Goal: Information Seeking & Learning: Learn about a topic

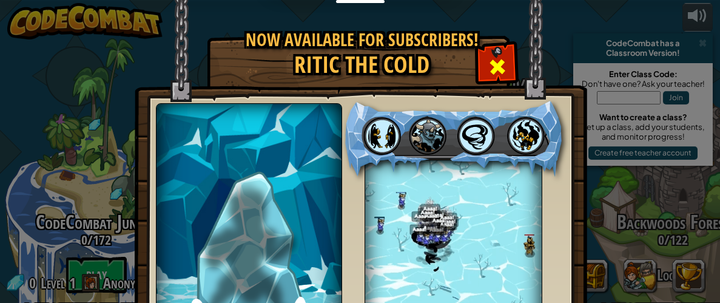
click at [488, 67] on span at bounding box center [497, 66] width 19 height 19
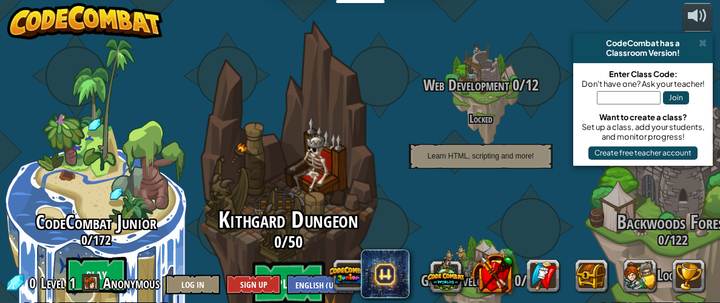
click at [288, 261] on btn "Play" at bounding box center [288, 283] width 73 height 44
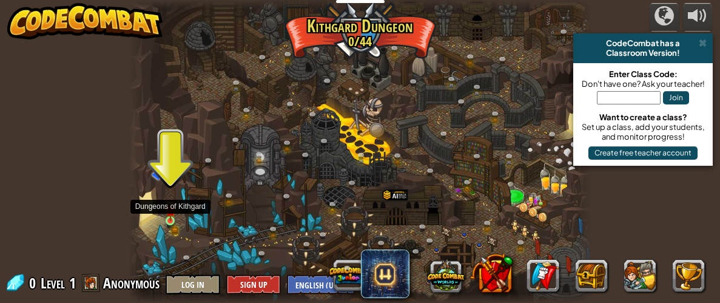
click at [175, 217] on img at bounding box center [171, 210] width 10 height 21
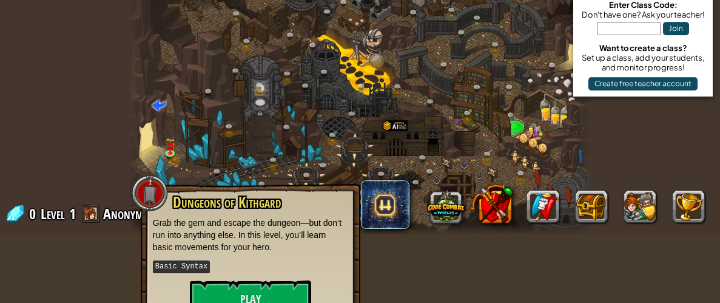
scroll to position [95, 0]
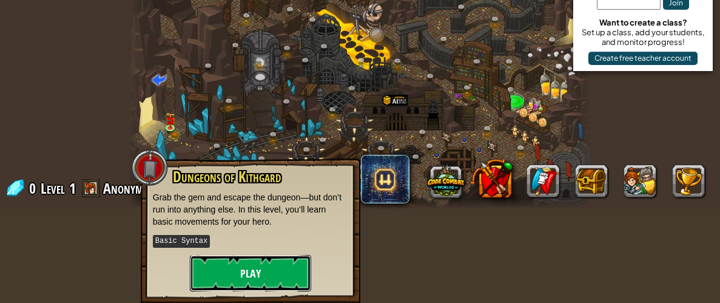
click at [233, 276] on button "Play" at bounding box center [250, 273] width 121 height 36
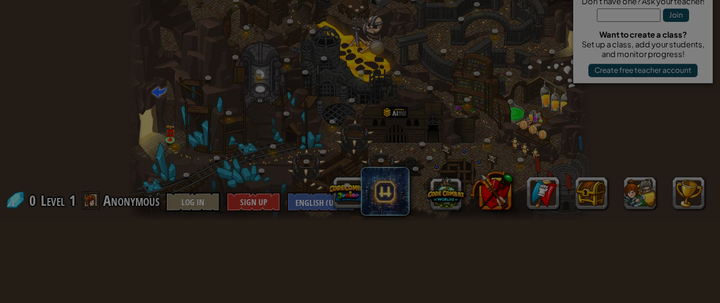
scroll to position [83, 0]
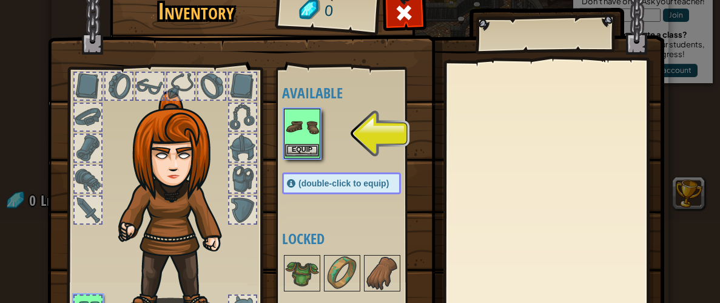
click at [297, 132] on img at bounding box center [302, 127] width 34 height 34
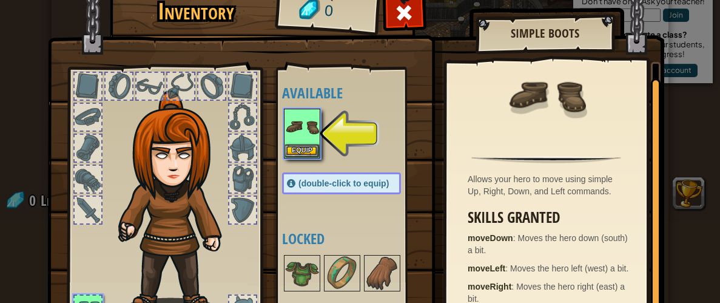
scroll to position [116, 0]
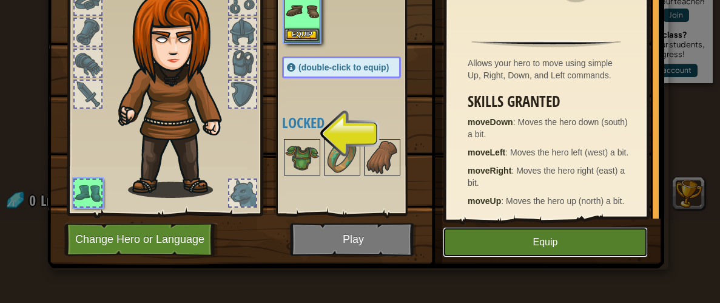
click at [537, 238] on button "Equip" at bounding box center [545, 242] width 205 height 30
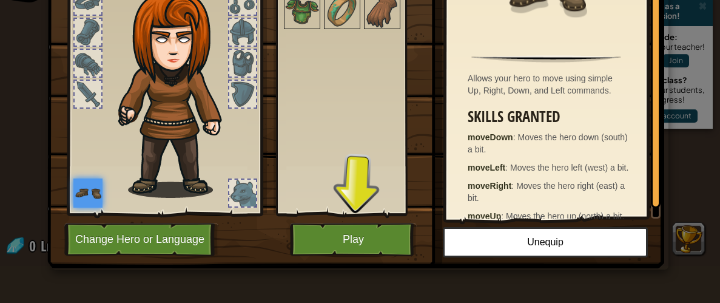
scroll to position [37, 0]
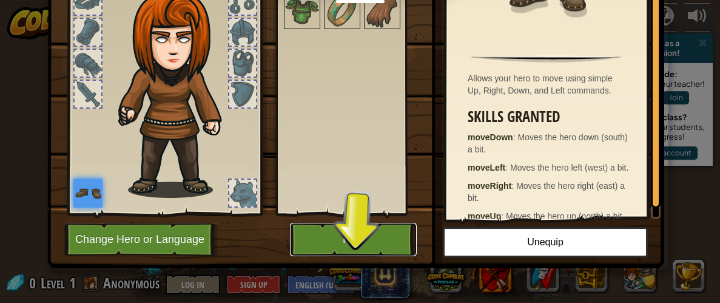
click at [354, 239] on button "Play" at bounding box center [353, 239] width 127 height 33
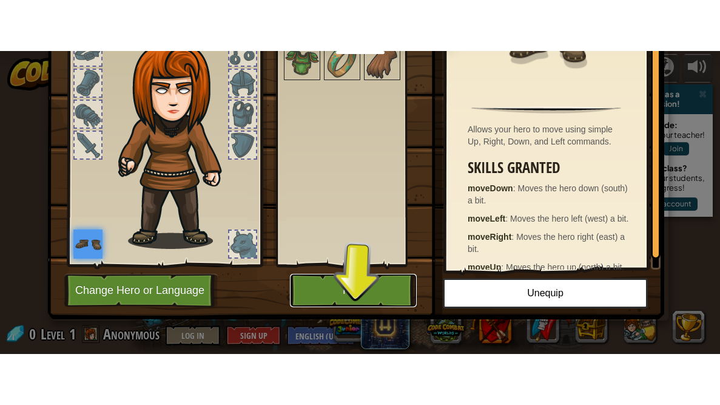
scroll to position [0, 0]
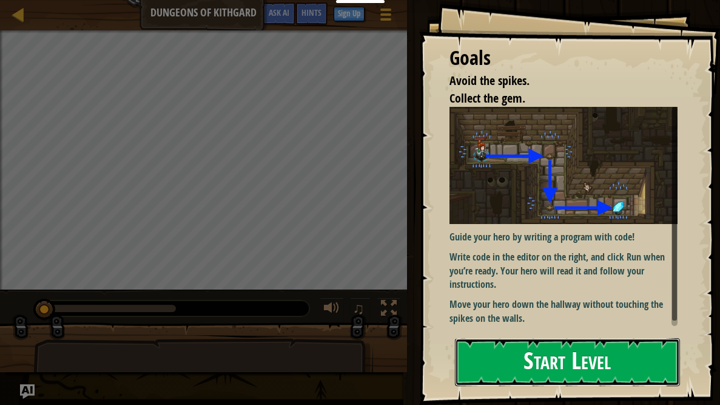
click at [566, 302] on button "Start Level" at bounding box center [567, 362] width 225 height 48
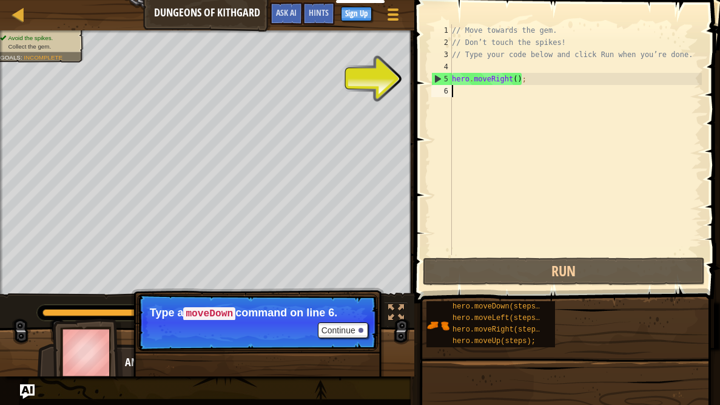
click at [541, 79] on div "// Move towards the gem. // Don’t touch the spikes! // Type your code below and…" at bounding box center [576, 151] width 252 height 255
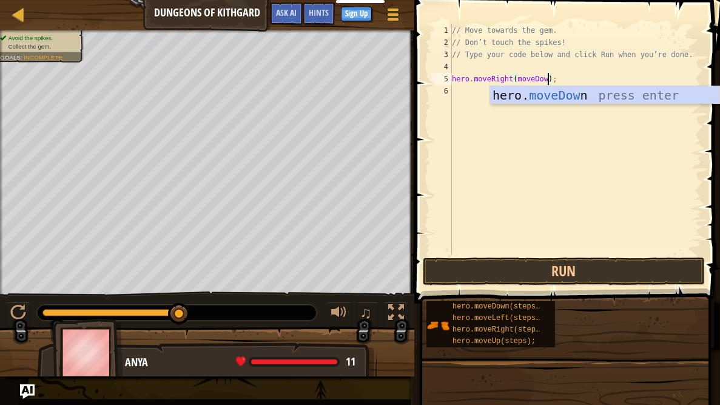
scroll to position [5, 8]
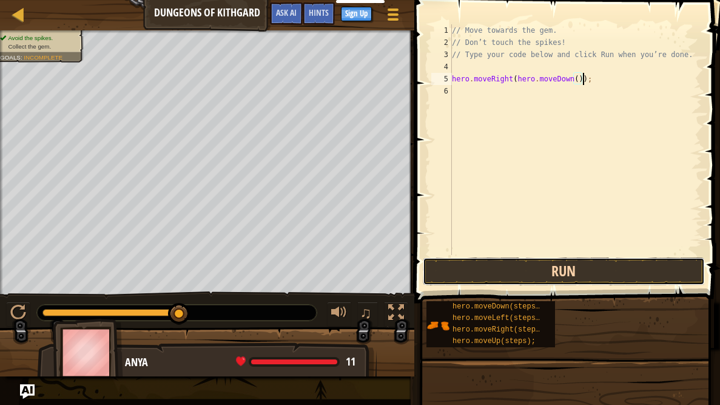
click at [524, 263] on button "Run" at bounding box center [564, 271] width 283 height 28
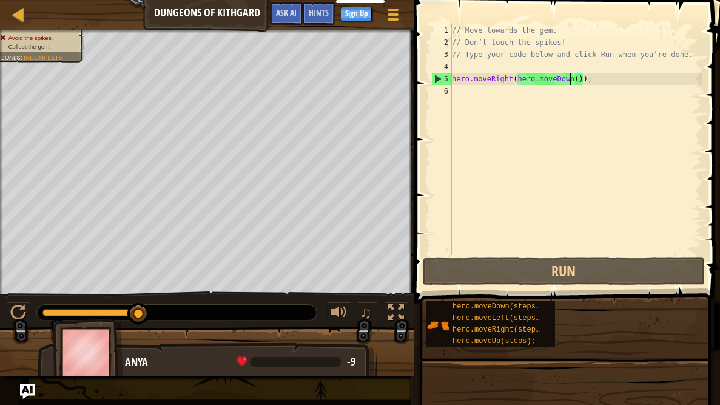
click at [571, 80] on div "// Move towards the gem. // Don’t touch the spikes! // Type your code below and…" at bounding box center [576, 151] width 252 height 255
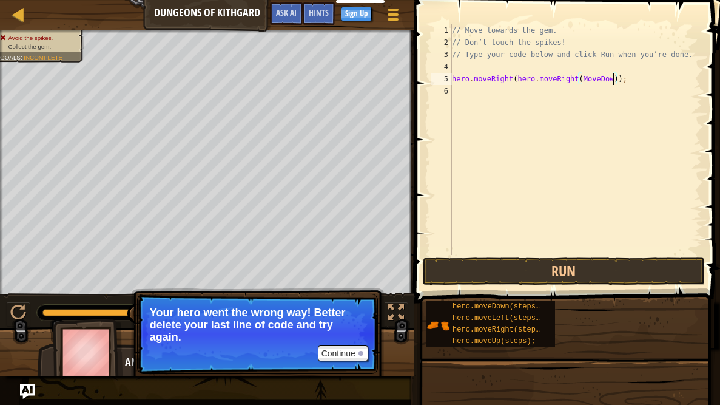
scroll to position [5, 13]
click at [564, 258] on button "Run" at bounding box center [564, 271] width 283 height 28
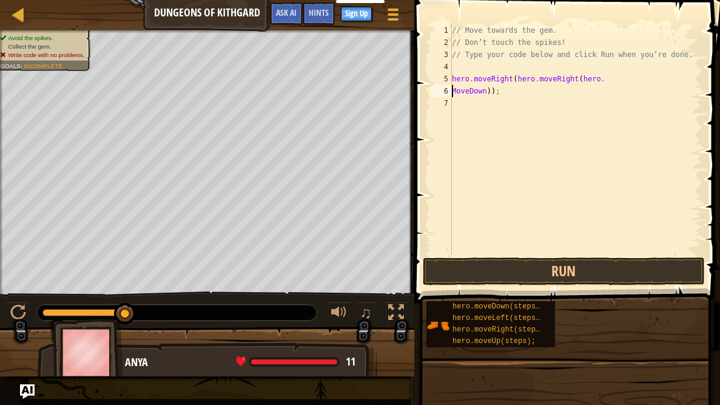
scroll to position [5, 4]
click at [648, 263] on button "Run" at bounding box center [564, 271] width 283 height 28
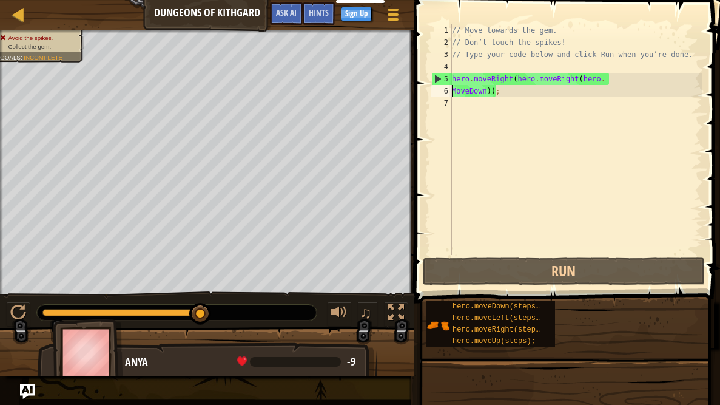
click at [491, 90] on div "// Move towards the gem. // Don’t touch the spikes! // Type your code below and…" at bounding box center [576, 151] width 252 height 255
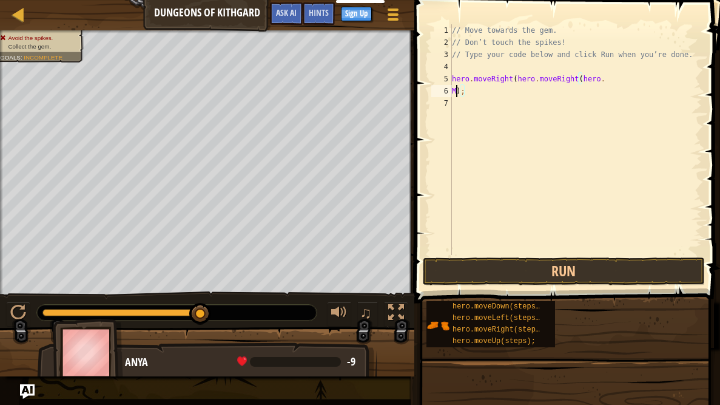
scroll to position [5, 0]
type textarea "hero.moveRight(hero.moveRight);"
click at [491, 89] on div "// Move towards the gem. // Don’t touch the spikes! // Type your code below and…" at bounding box center [576, 151] width 252 height 255
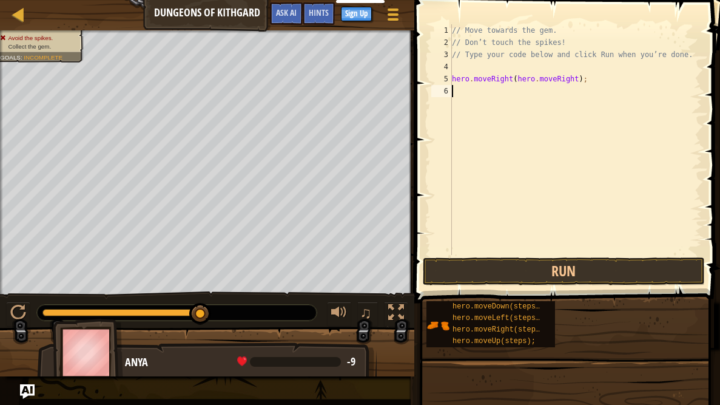
click at [451, 76] on div "5" at bounding box center [441, 79] width 21 height 12
type textarea "hero.moveRight(hero.moveRight);"
drag, startPoint x: 452, startPoint y: 76, endPoint x: 558, endPoint y: 79, distance: 105.6
click at [558, 79] on div "// Move towards the gem. // Don’t touch the spikes! // Type your code below and…" at bounding box center [576, 151] width 252 height 255
click at [555, 91] on div "// Move towards the gem. // Don’t touch the spikes! // Type your code below and…" at bounding box center [576, 151] width 252 height 255
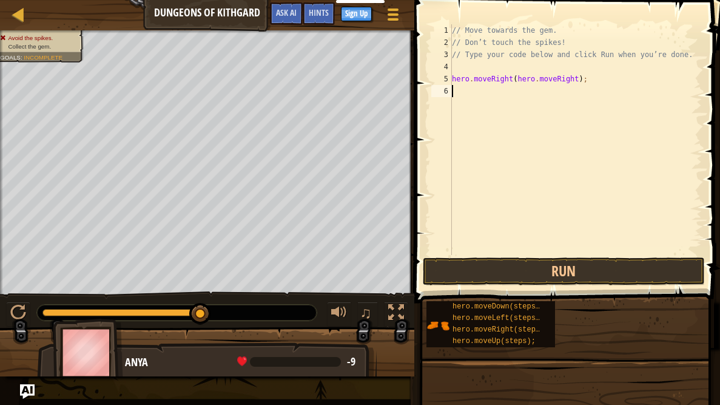
paste textarea "hero.moveRight(hero.move"
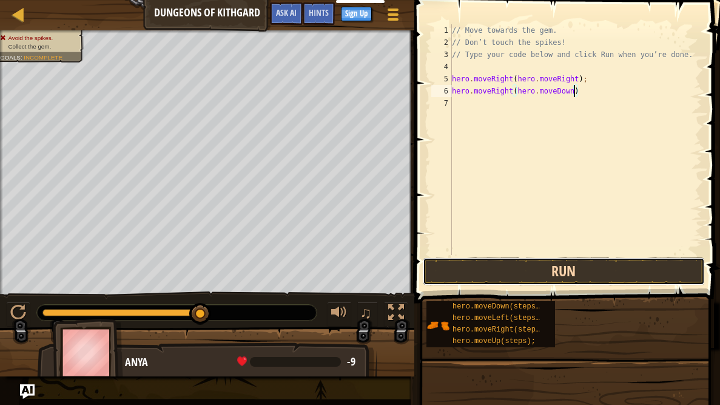
click at [680, 269] on button "Run" at bounding box center [564, 271] width 283 height 28
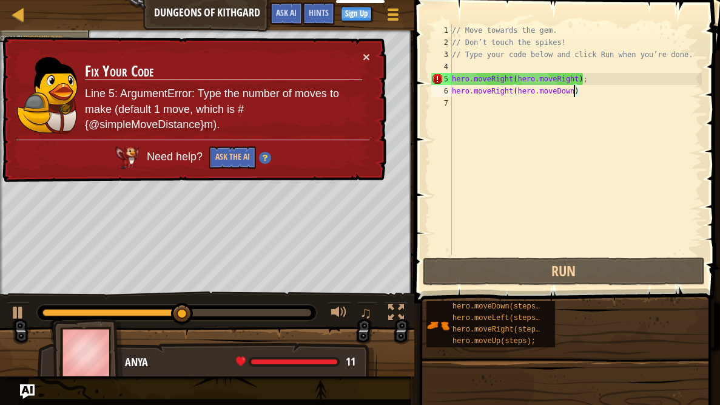
click at [550, 77] on div "// Move towards the gem. // Don’t touch the spikes! // Type your code below and…" at bounding box center [576, 151] width 252 height 255
type textarea "hero.moveRight(hero.moveRight)"
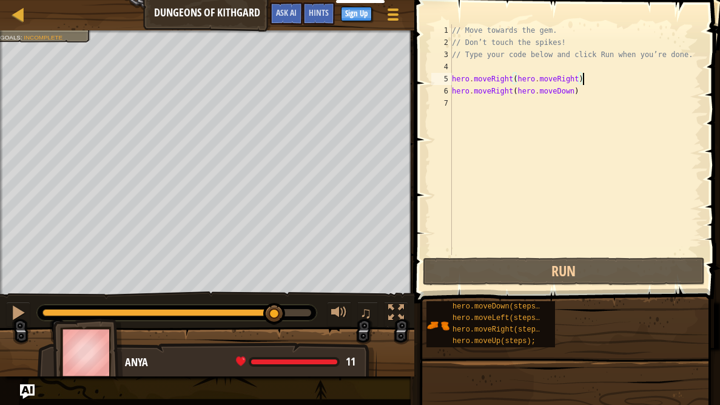
scroll to position [5, 0]
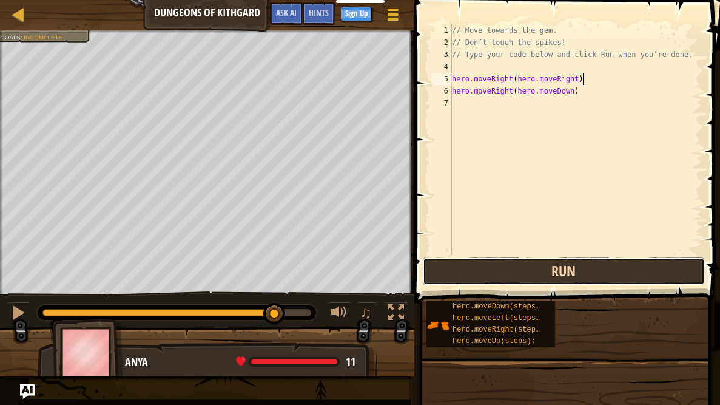
click at [584, 264] on button "Run" at bounding box center [564, 271] width 283 height 28
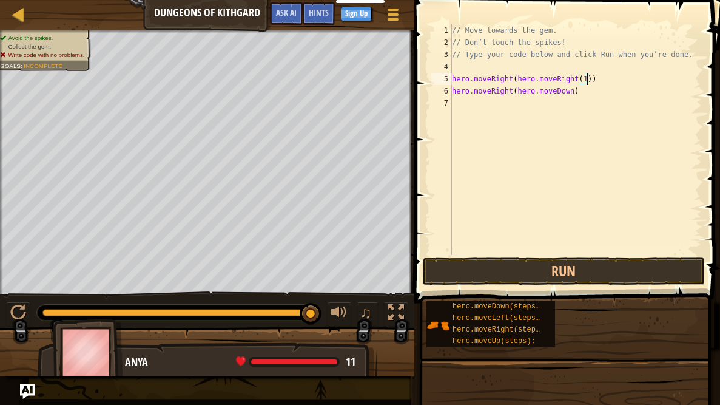
scroll to position [5, 11]
click at [548, 274] on button "Run" at bounding box center [564, 271] width 283 height 28
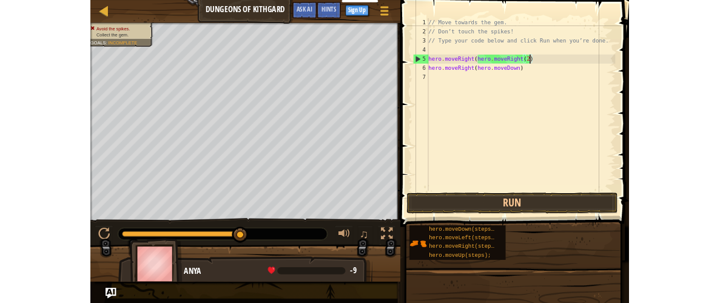
scroll to position [5, 10]
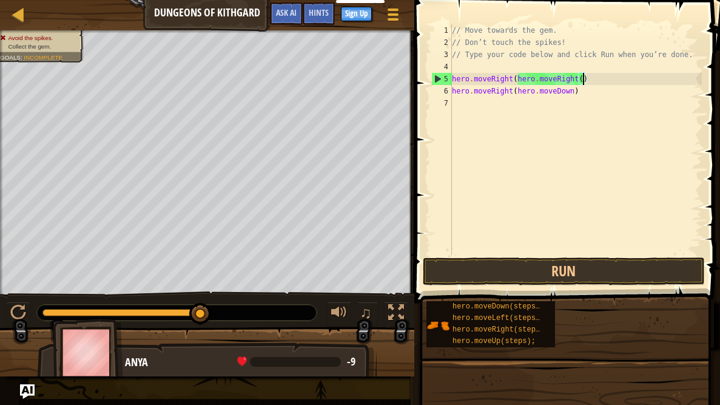
type textarea "hero.moveRight(hero.moveRight)"
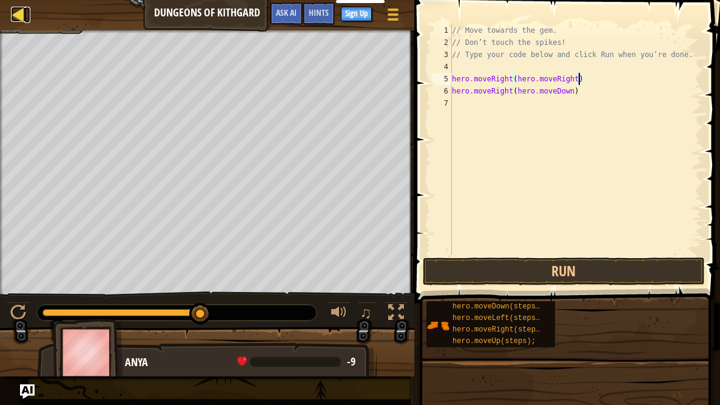
click at [18, 7] on div at bounding box center [18, 14] width 15 height 15
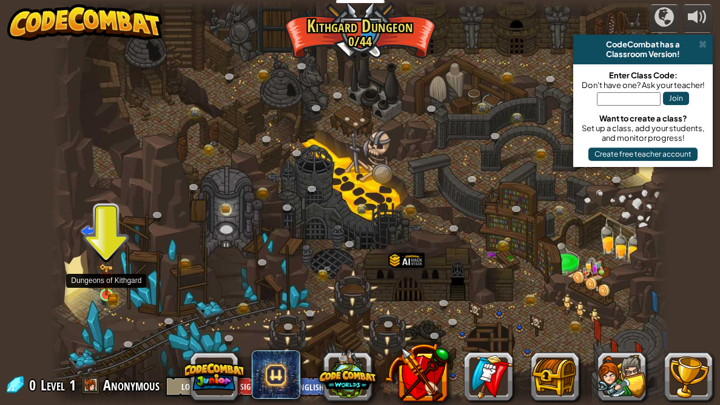
click at [103, 284] on img at bounding box center [106, 279] width 8 height 8
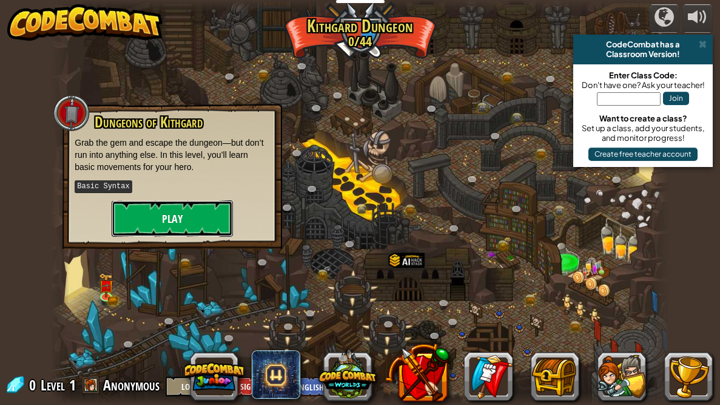
click at [132, 221] on button "Play" at bounding box center [172, 218] width 121 height 36
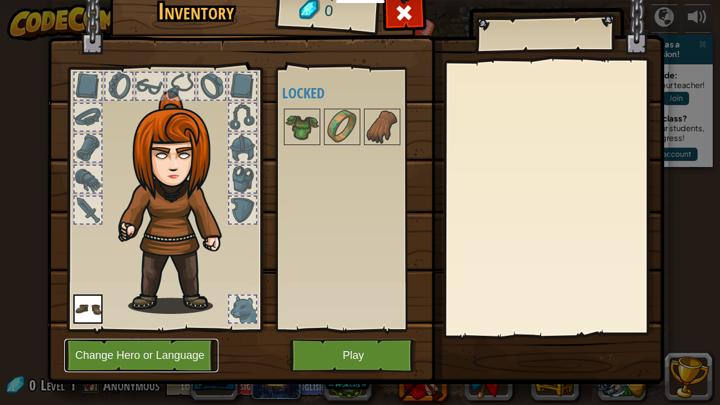
click at [116, 302] on button "Change Hero or Language" at bounding box center [141, 355] width 154 height 33
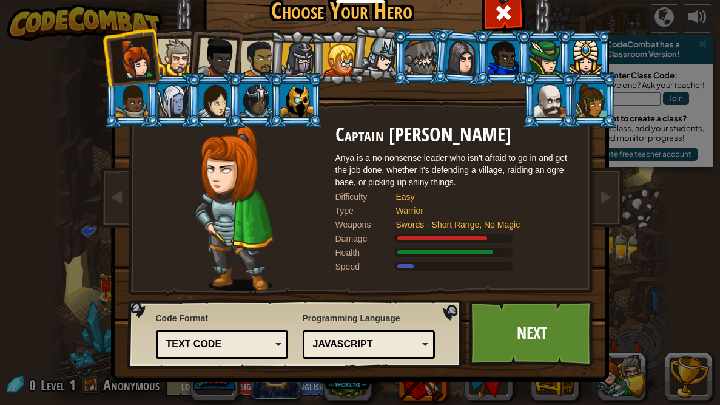
click at [252, 302] on div "Text code" at bounding box center [218, 344] width 105 height 14
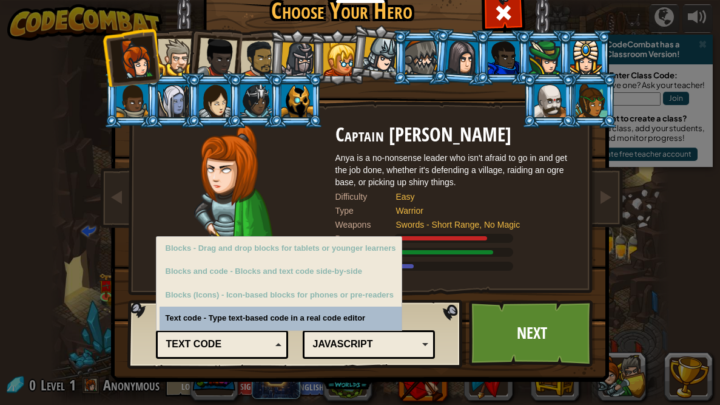
click at [254, 302] on div "Text code" at bounding box center [222, 344] width 117 height 19
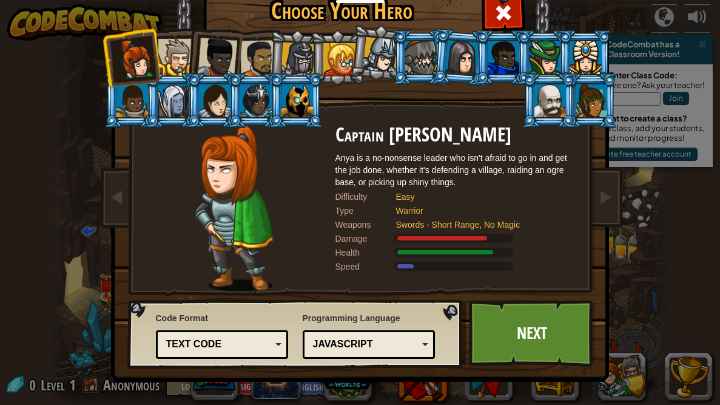
click at [335, 302] on div "JavaScript" at bounding box center [365, 344] width 105 height 14
click at [217, 302] on div "Text code" at bounding box center [222, 344] width 117 height 19
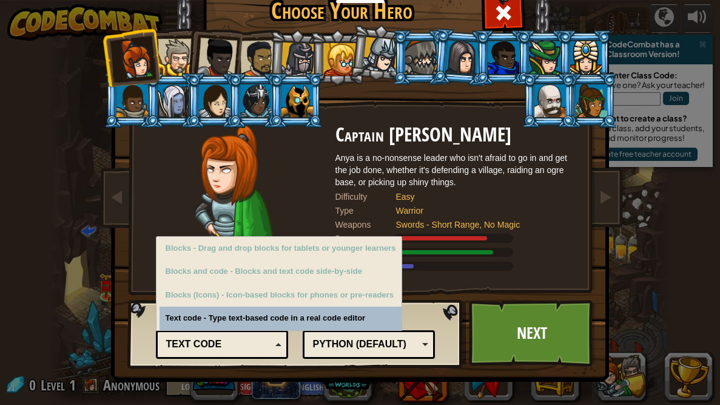
click at [221, 302] on div "Text code" at bounding box center [218, 344] width 105 height 14
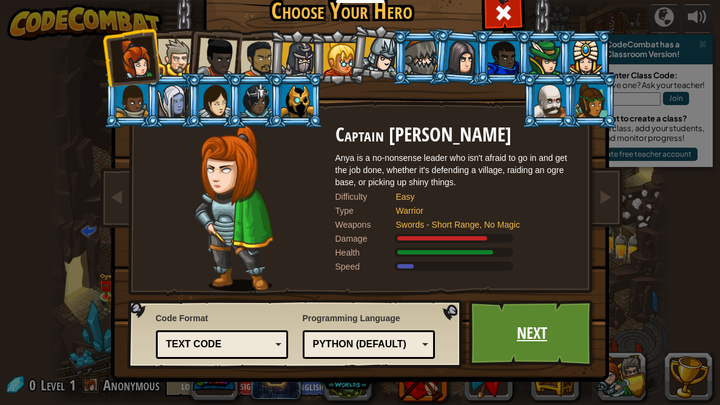
click at [570, 302] on link "Next" at bounding box center [532, 333] width 127 height 67
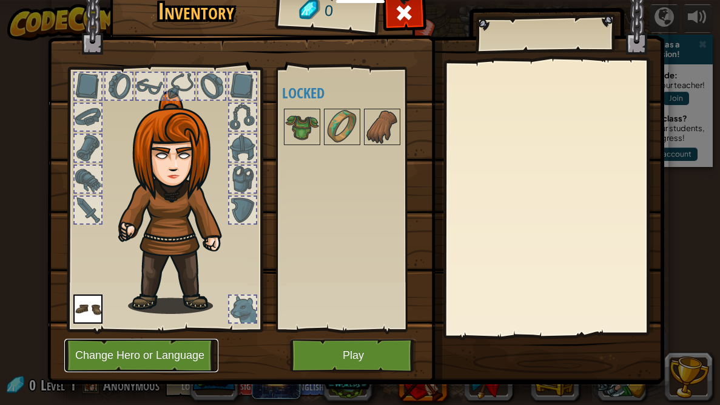
click at [102, 302] on button "Change Hero or Language" at bounding box center [141, 355] width 154 height 33
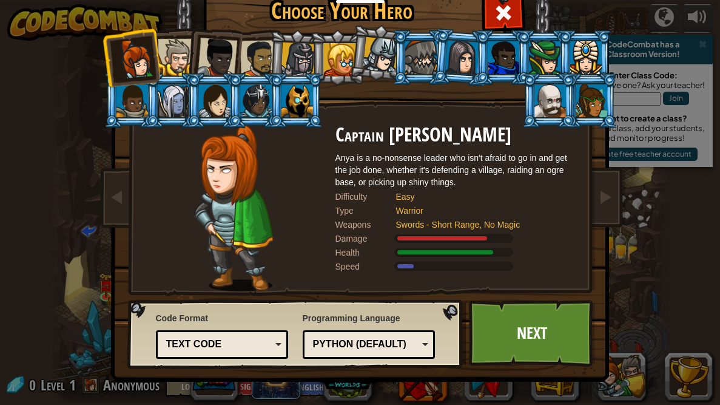
click at [182, 45] on div at bounding box center [176, 57] width 37 height 37
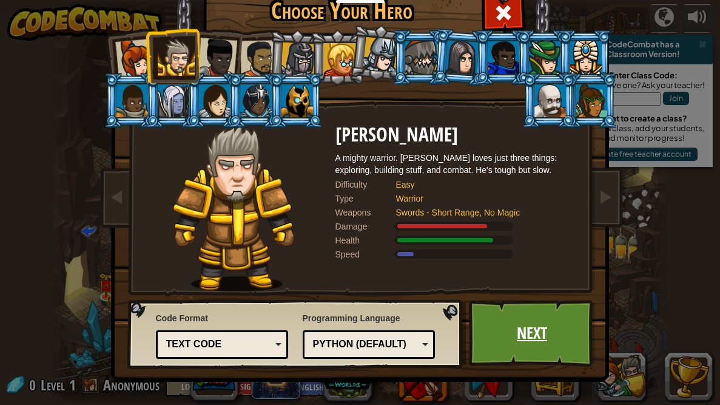
click at [516, 302] on link "Next" at bounding box center [532, 333] width 127 height 67
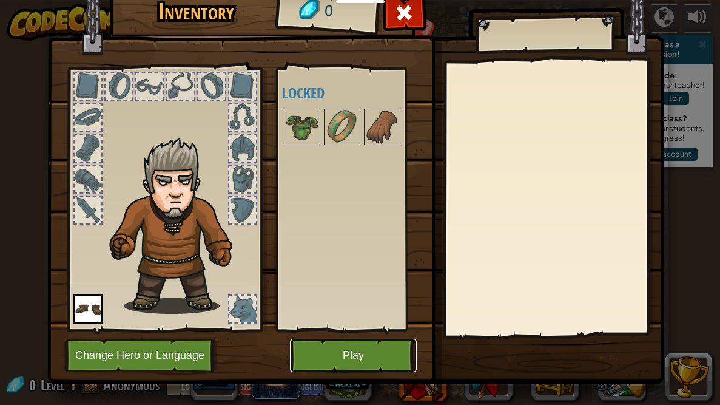
click at [317, 302] on button "Play" at bounding box center [353, 355] width 127 height 33
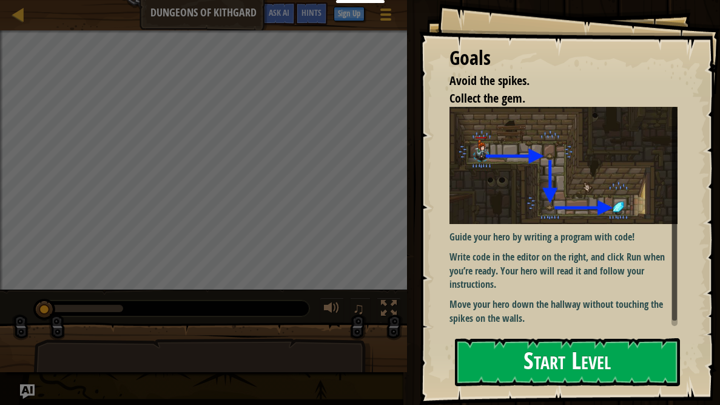
click at [523, 197] on img at bounding box center [564, 165] width 228 height 117
click at [511, 302] on button "Start Level" at bounding box center [567, 362] width 225 height 48
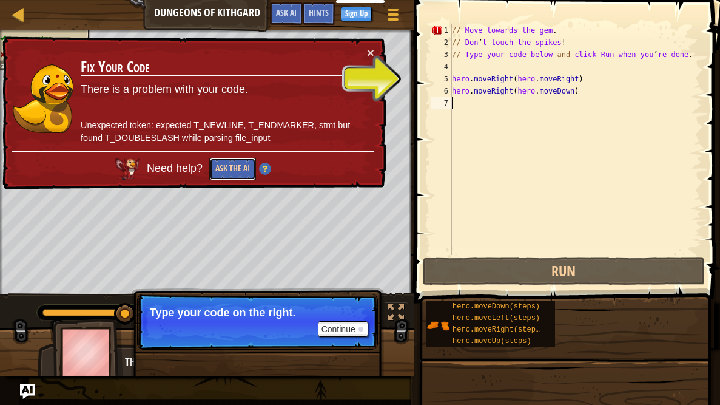
click at [232, 173] on button "Ask the AI" at bounding box center [232, 169] width 47 height 22
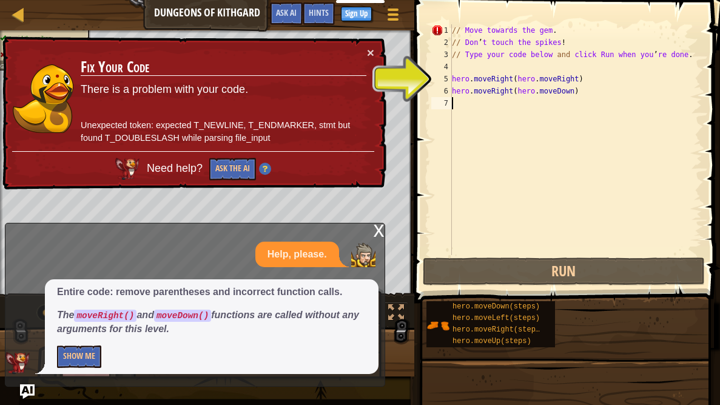
click at [510, 32] on div "// Move towards the gem . // Don ’ t touch the spikes ! // Type your code below…" at bounding box center [576, 151] width 252 height 255
click at [570, 30] on div "// Move towards the gem . // Don ’ t touch the spikes ! // Type your code below…" at bounding box center [576, 151] width 252 height 255
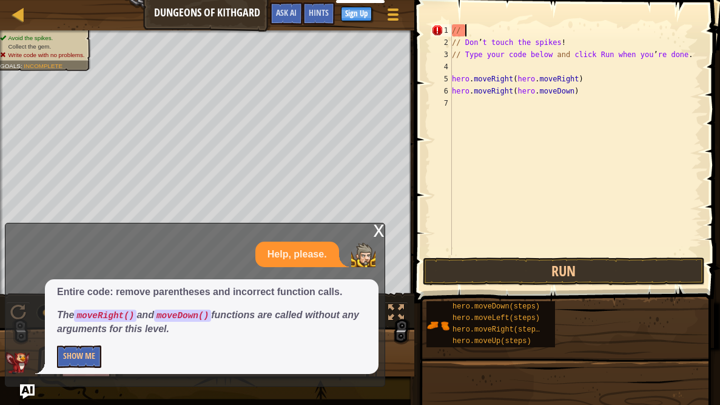
type textarea "/"
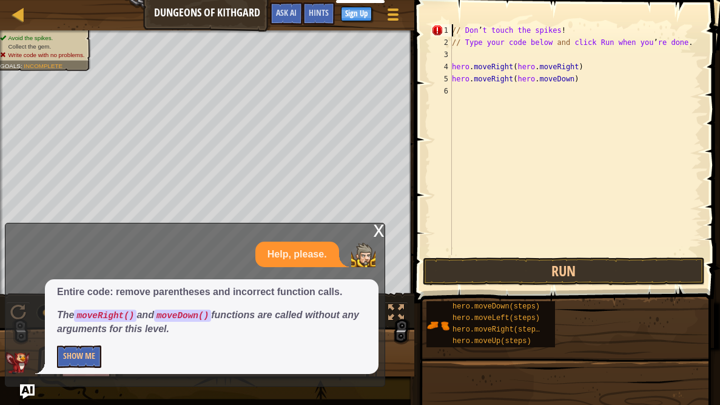
type textarea "// Type your code below and click Run when you’re done."
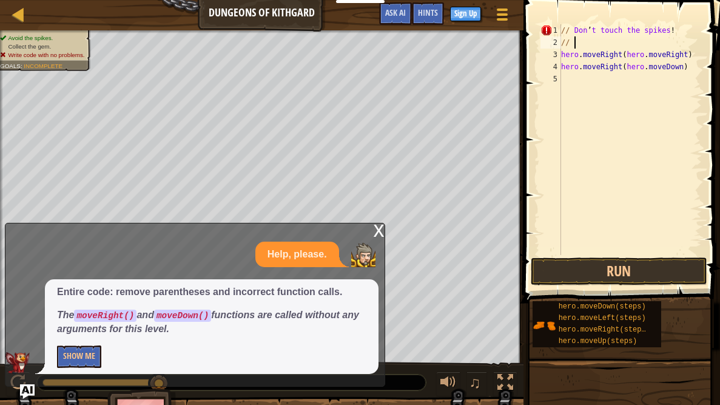
type textarea "/"
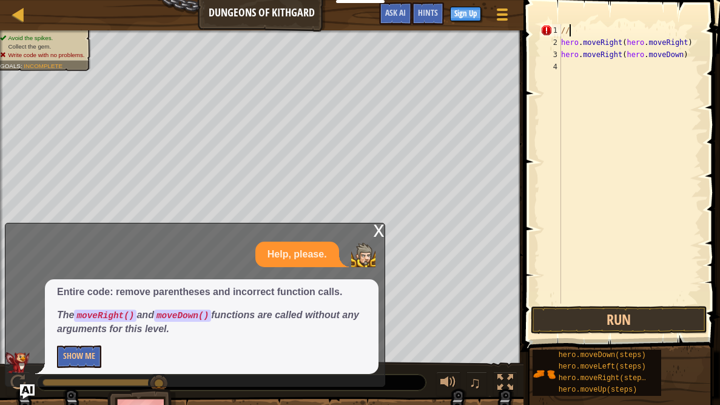
type textarea "/"
type textarea "hero.moveRight(hero.moveRight)"
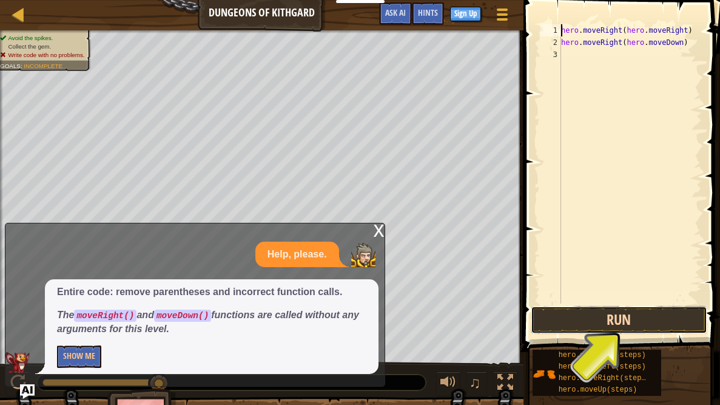
click at [598, 302] on button "Run" at bounding box center [619, 320] width 177 height 28
